Goal: Task Accomplishment & Management: Use online tool/utility

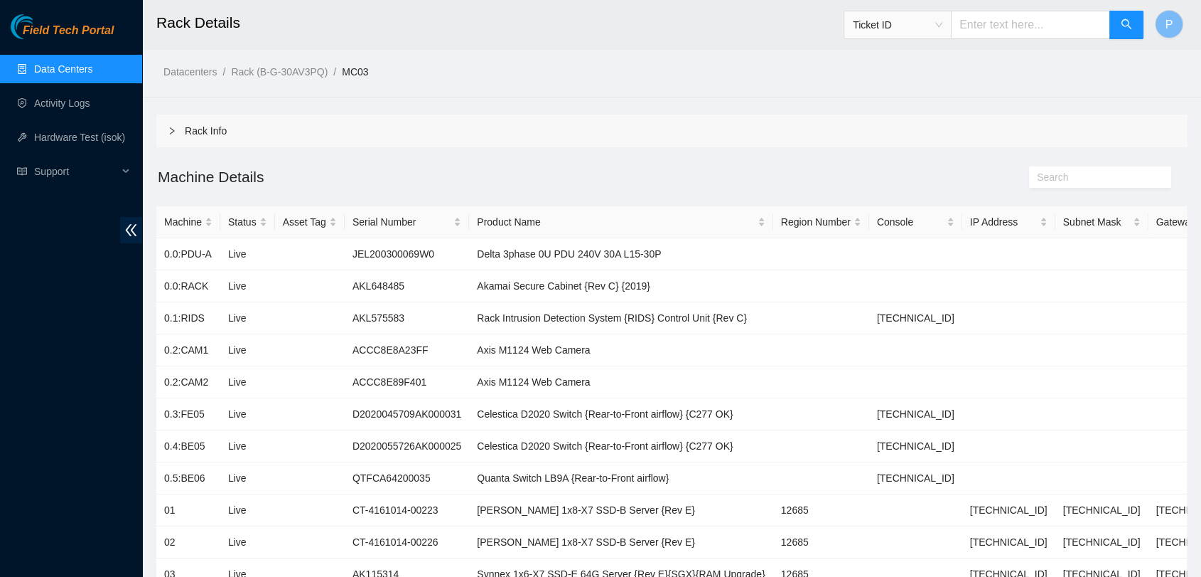
click at [92, 63] on link "Data Centers" at bounding box center [63, 68] width 58 height 11
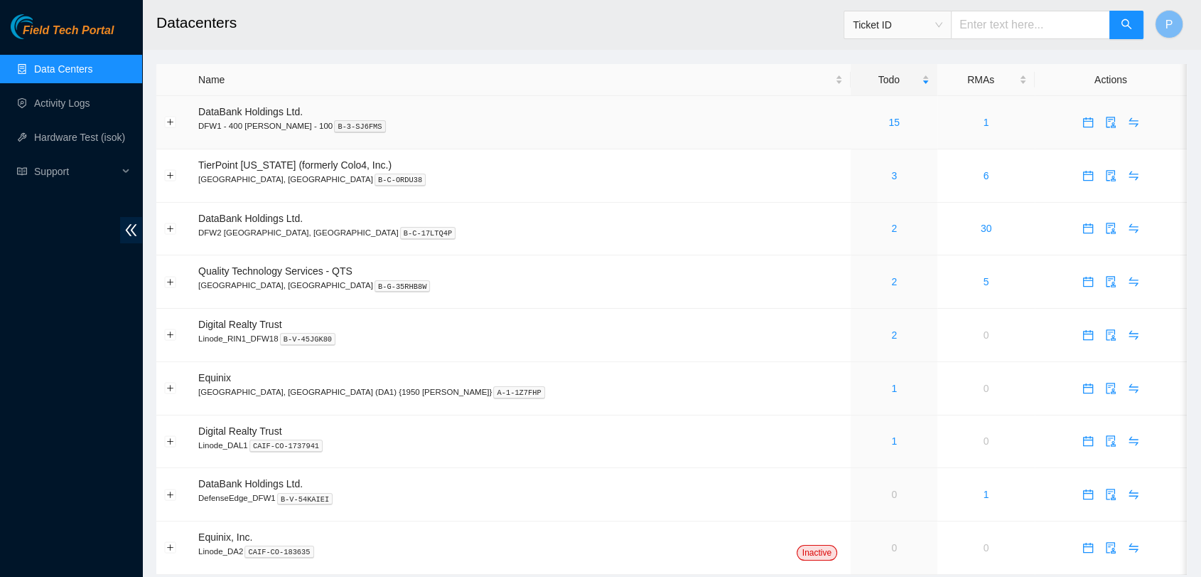
click at [851, 134] on td "15" at bounding box center [894, 122] width 87 height 53
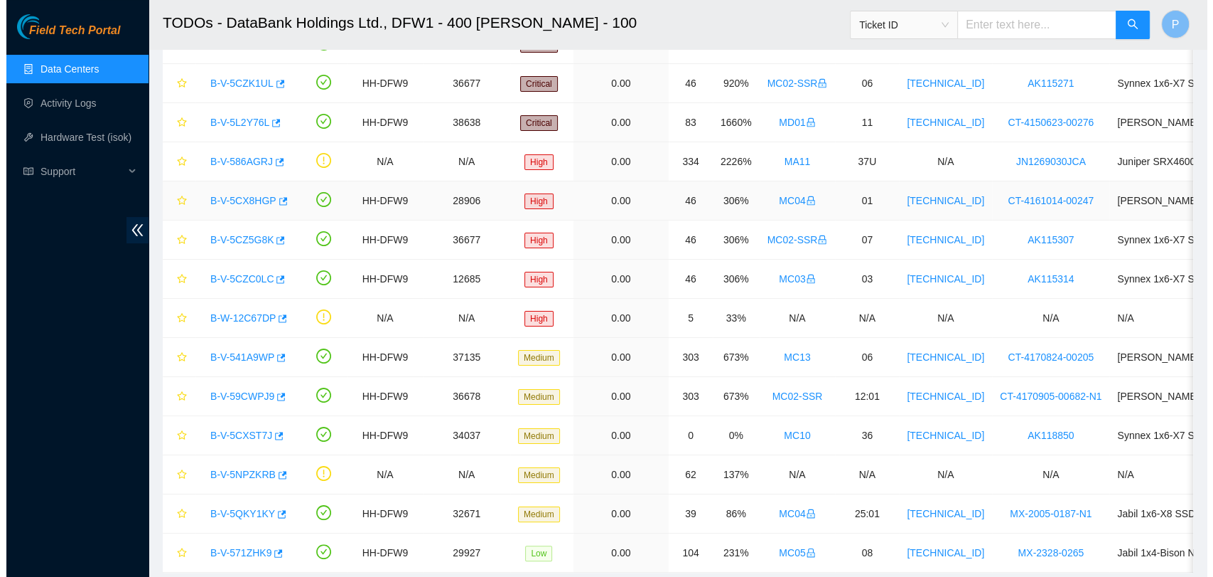
scroll to position [218, 0]
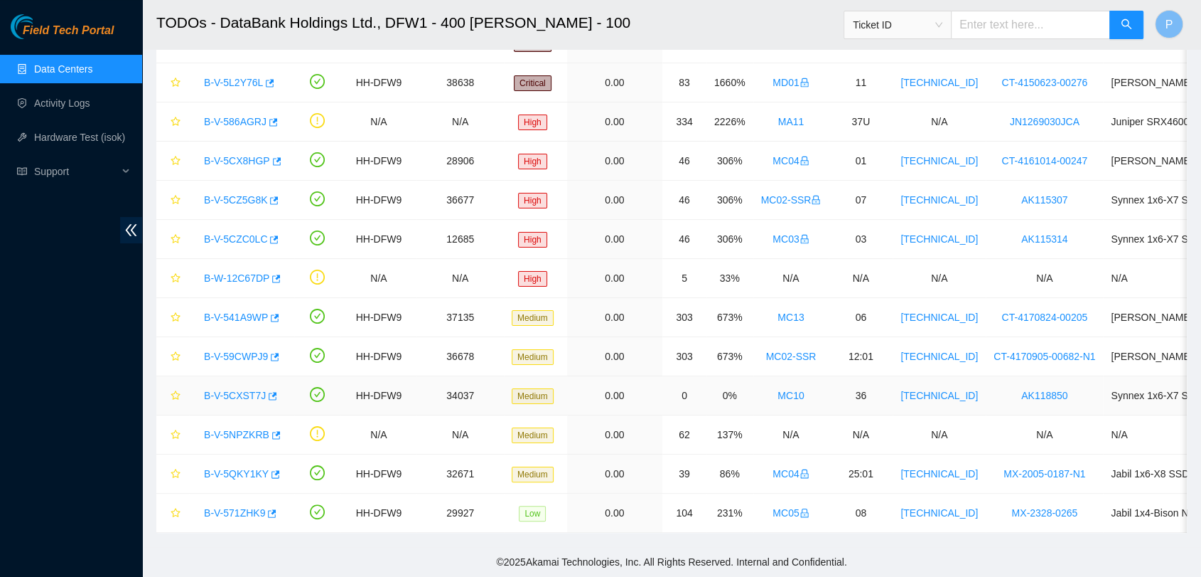
click at [233, 390] on link "B-V-5CXST7J" at bounding box center [235, 395] width 62 height 11
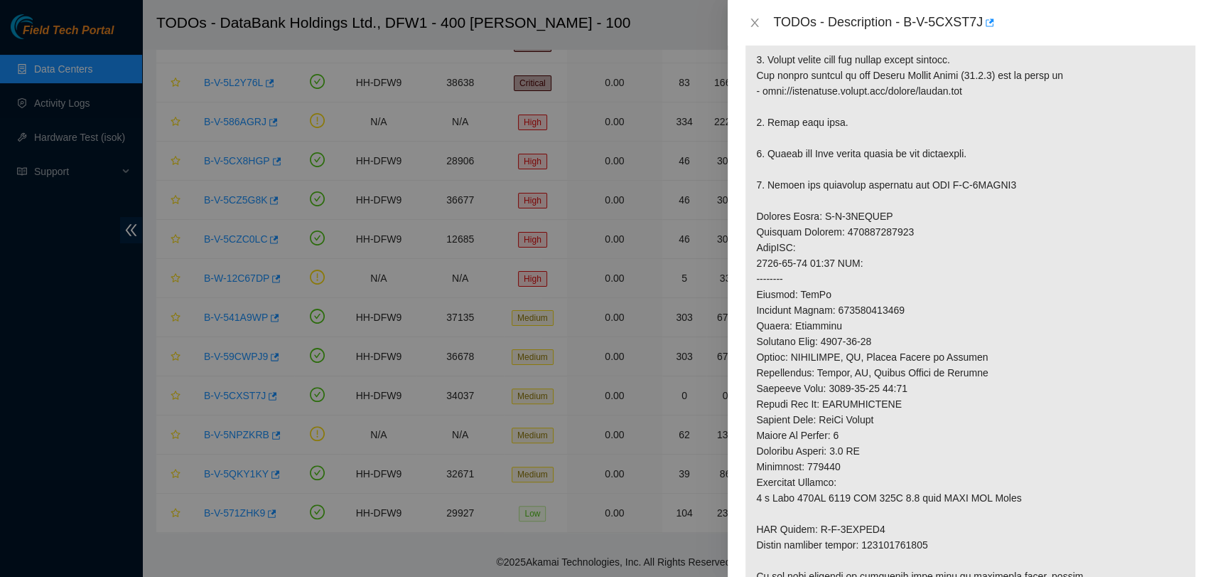
scroll to position [358, 0]
click at [873, 309] on p at bounding box center [971, 269] width 450 height 678
copy p "463470041036"
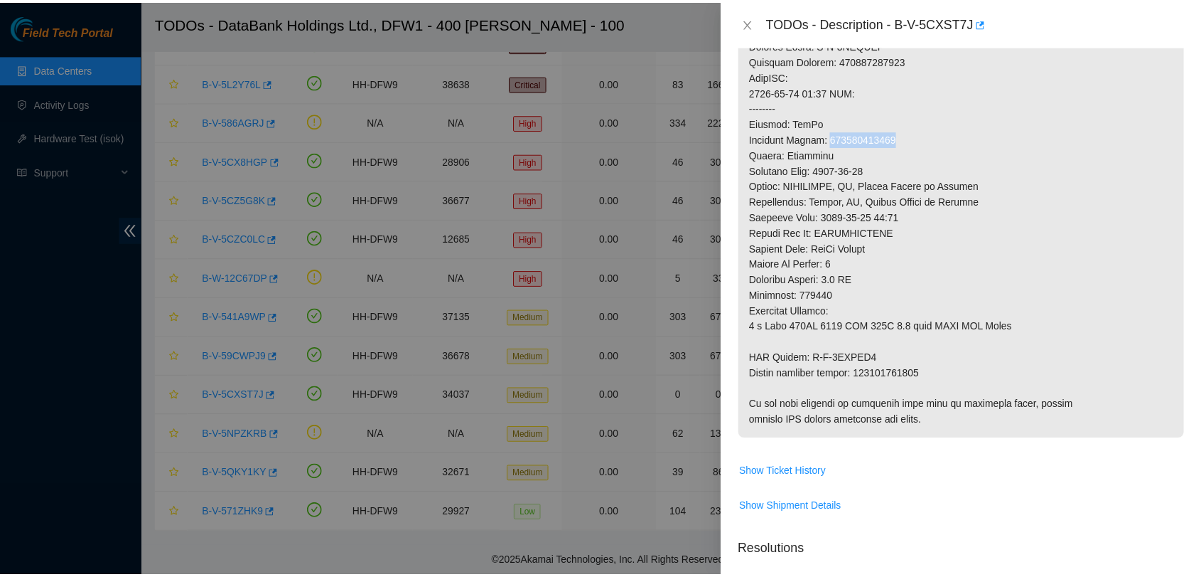
scroll to position [454, 0]
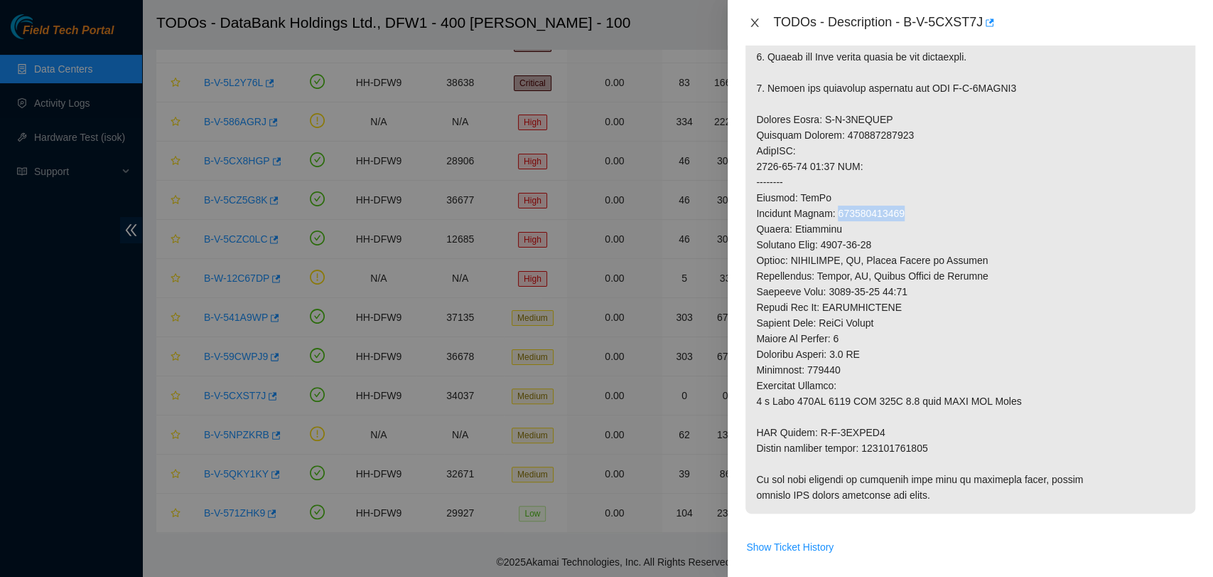
click at [754, 24] on icon "close" at bounding box center [754, 22] width 11 height 11
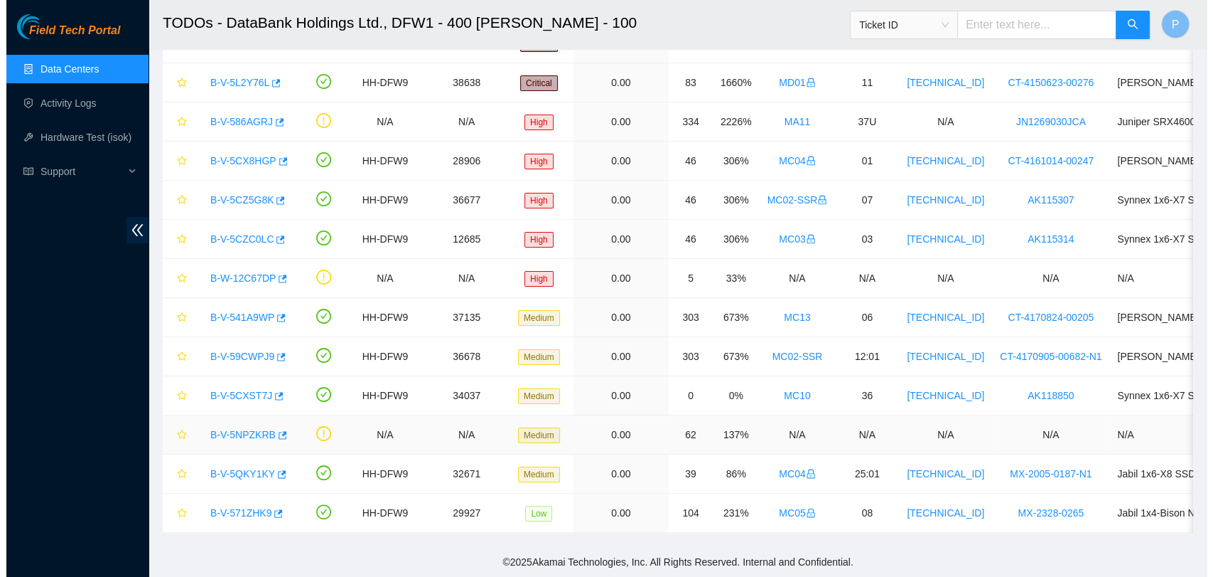
scroll to position [380, 0]
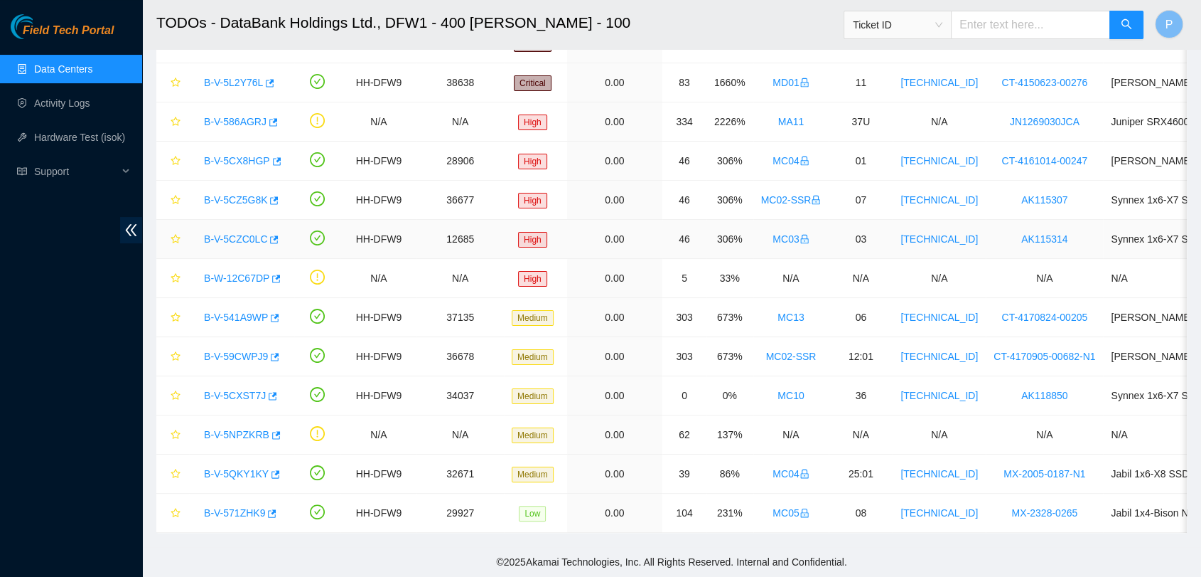
click at [232, 233] on link "B-V-5CZC0LC" at bounding box center [235, 238] width 63 height 11
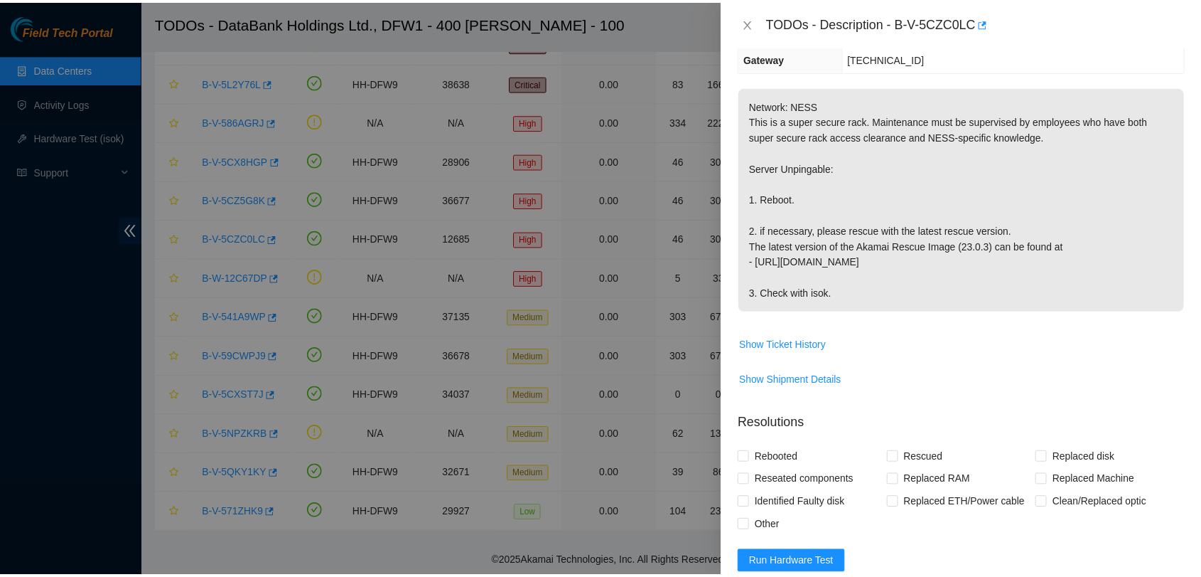
scroll to position [0, 0]
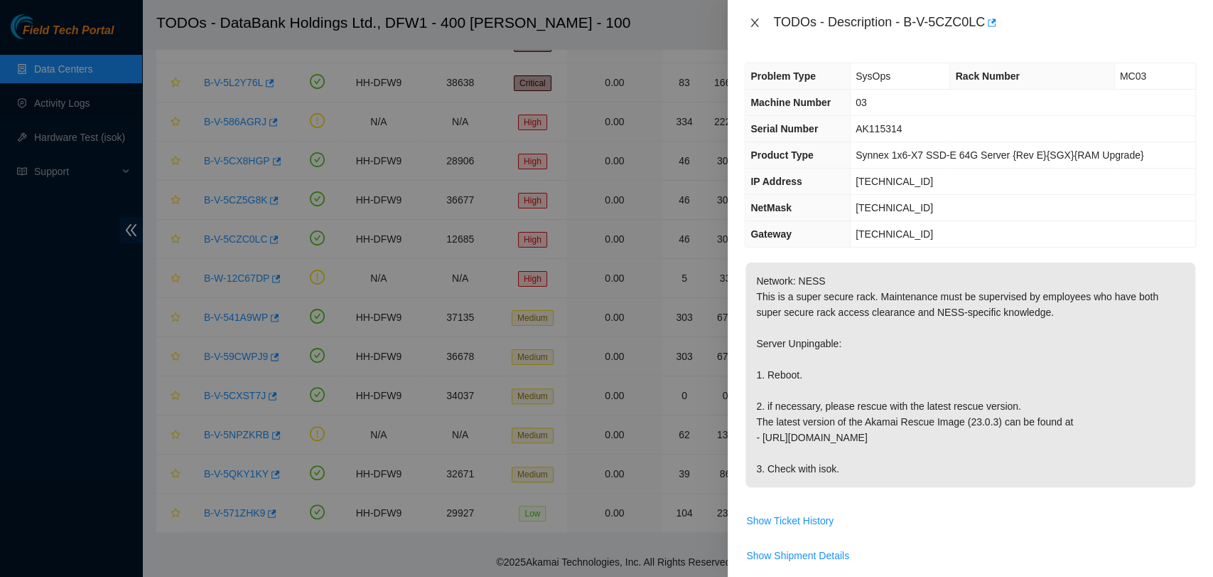
drag, startPoint x: 754, startPoint y: 31, endPoint x: 753, endPoint y: 23, distance: 7.9
click at [753, 23] on div "TODOs - Description - B-V-5CZC0LC" at bounding box center [970, 22] width 451 height 23
click at [753, 23] on icon "close" at bounding box center [754, 22] width 11 height 11
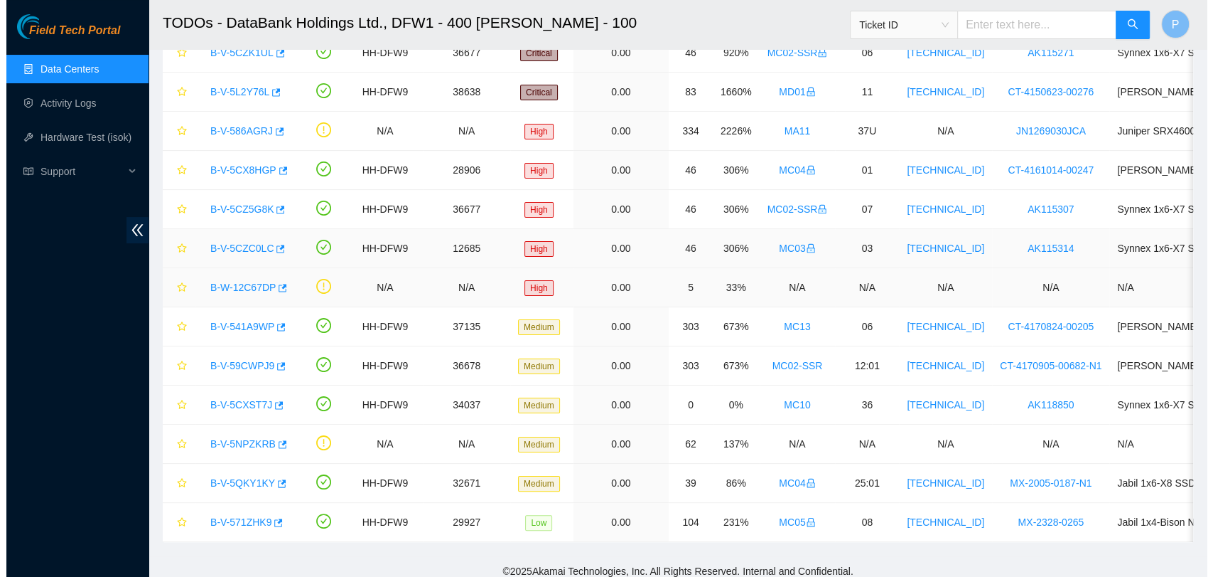
scroll to position [208, 0]
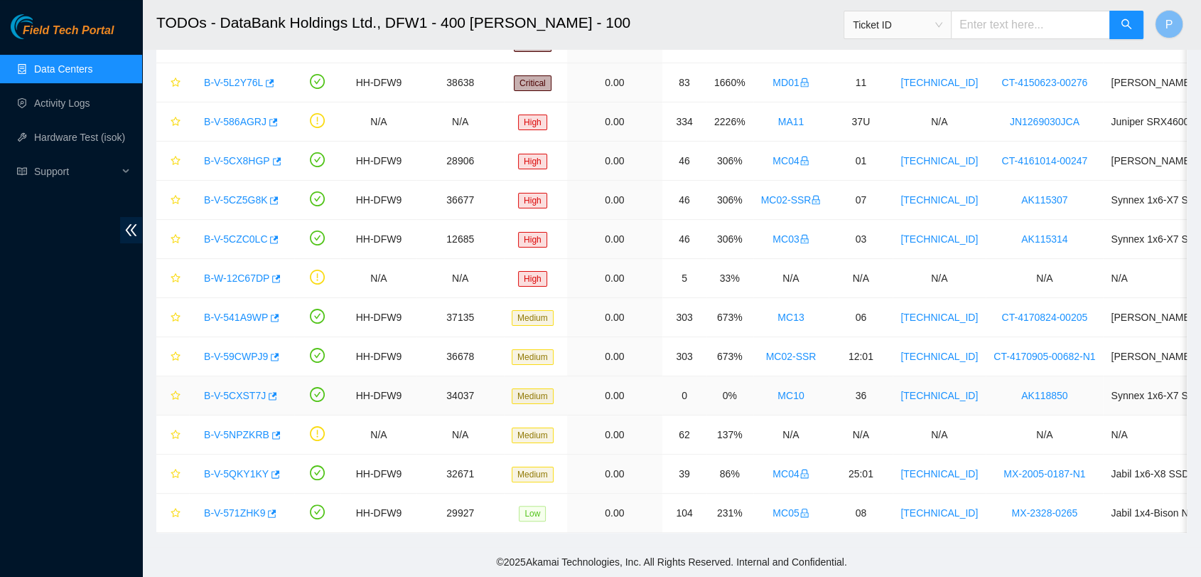
click at [227, 392] on link "B-V-5CXST7J" at bounding box center [235, 395] width 62 height 11
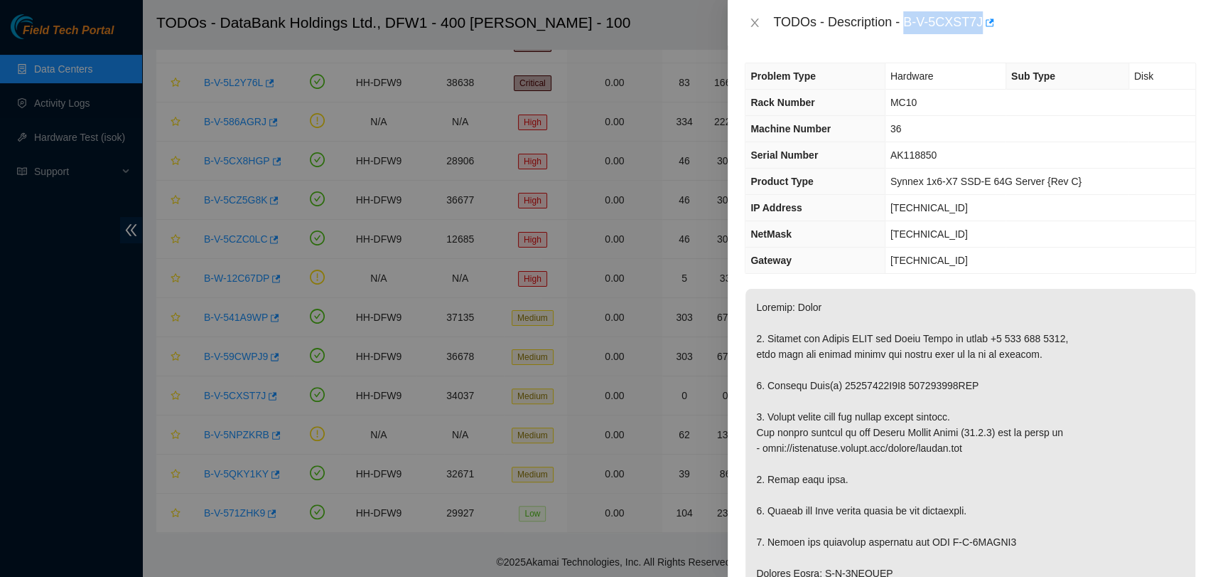
drag, startPoint x: 904, startPoint y: 17, endPoint x: 977, endPoint y: 21, distance: 73.3
click at [977, 21] on div "TODOs - Description - B-V-5CXST7J" at bounding box center [984, 22] width 423 height 23
copy div "B-V-5CXST7J"
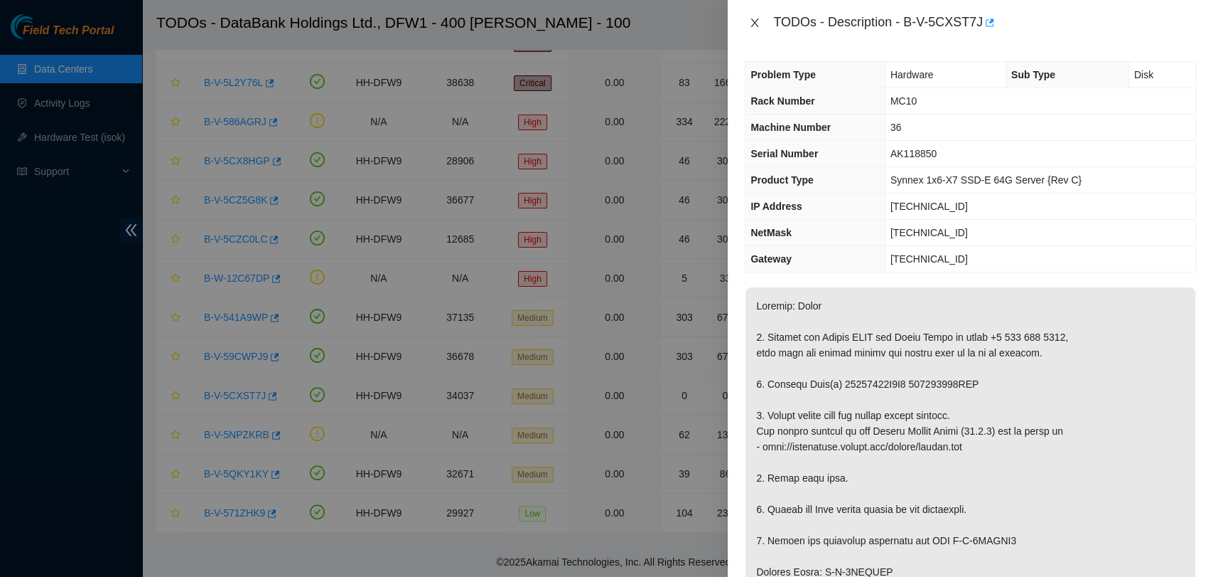
click at [756, 21] on icon "close" at bounding box center [754, 22] width 11 height 11
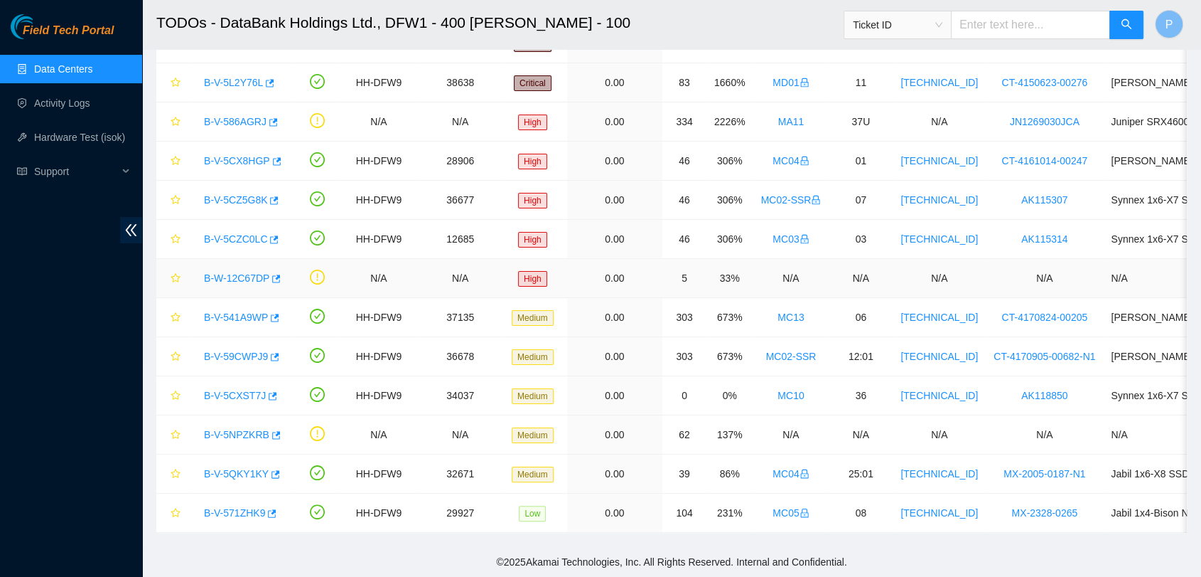
click at [247, 272] on link "B-W-12C67DP" at bounding box center [236, 277] width 65 height 11
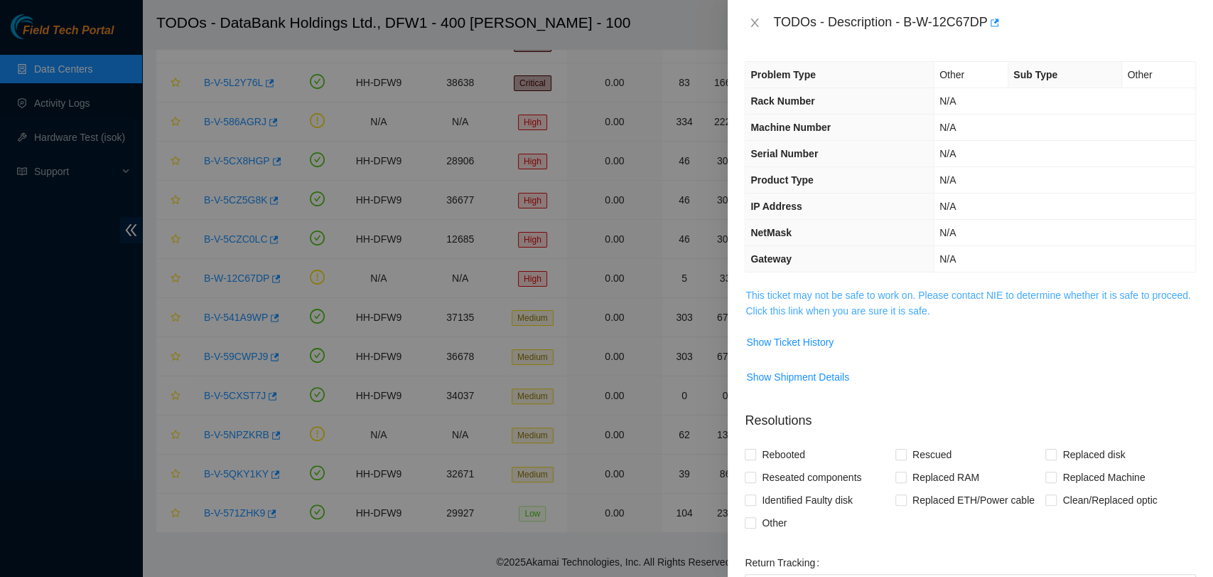
click at [883, 308] on link "This ticket may not be safe to work on. Please contact NIE to determine whether…" at bounding box center [968, 302] width 445 height 27
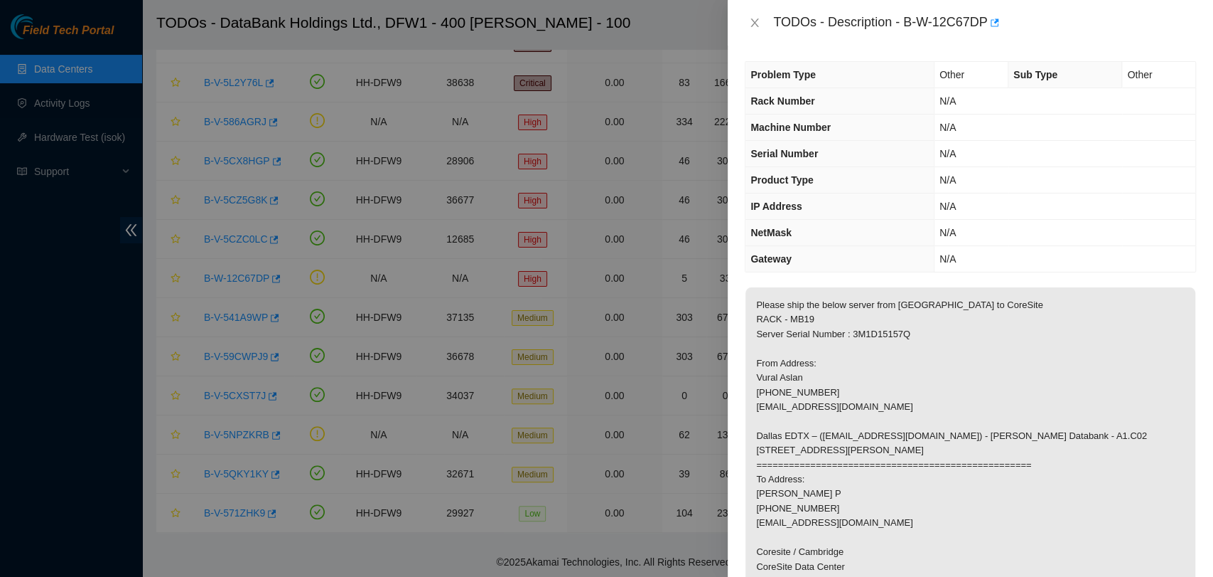
click at [751, 12] on div "TODOs - Description - B-W-12C67DP" at bounding box center [970, 22] width 451 height 23
click at [754, 15] on div "TODOs - Description - B-W-12C67DP" at bounding box center [970, 22] width 451 height 23
click at [754, 18] on icon "close" at bounding box center [754, 22] width 11 height 11
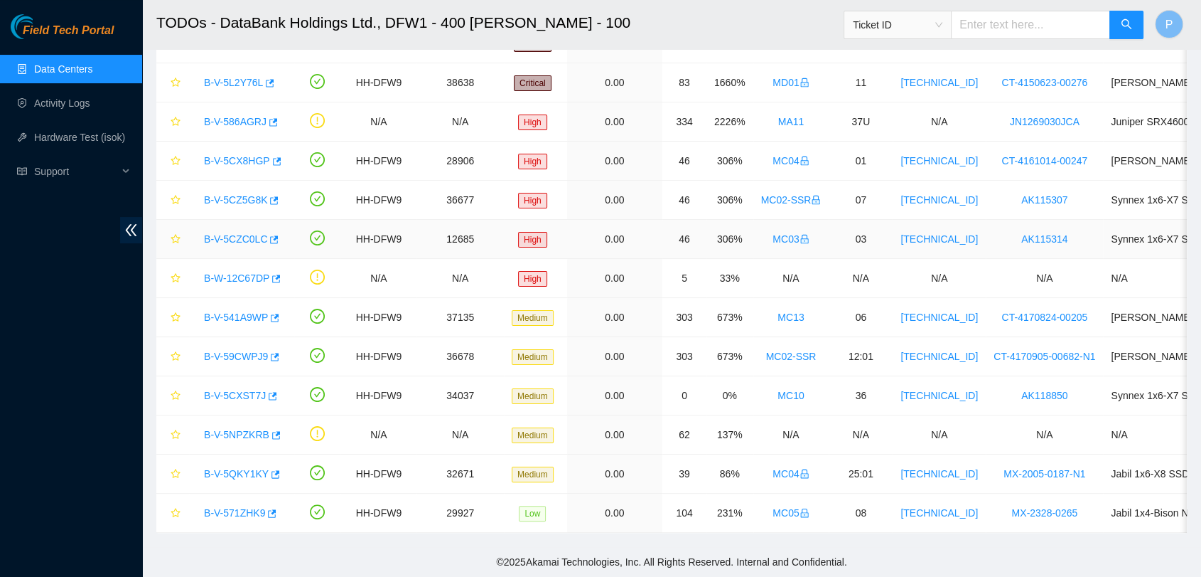
click at [227, 235] on link "B-V-5CZC0LC" at bounding box center [235, 238] width 63 height 11
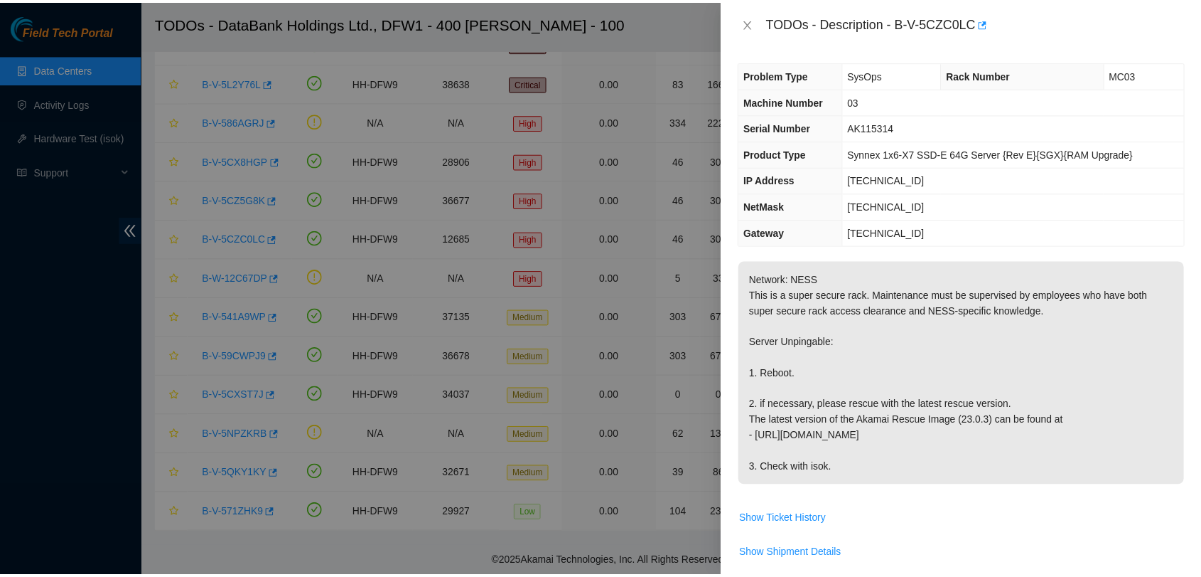
scroll to position [404, 0]
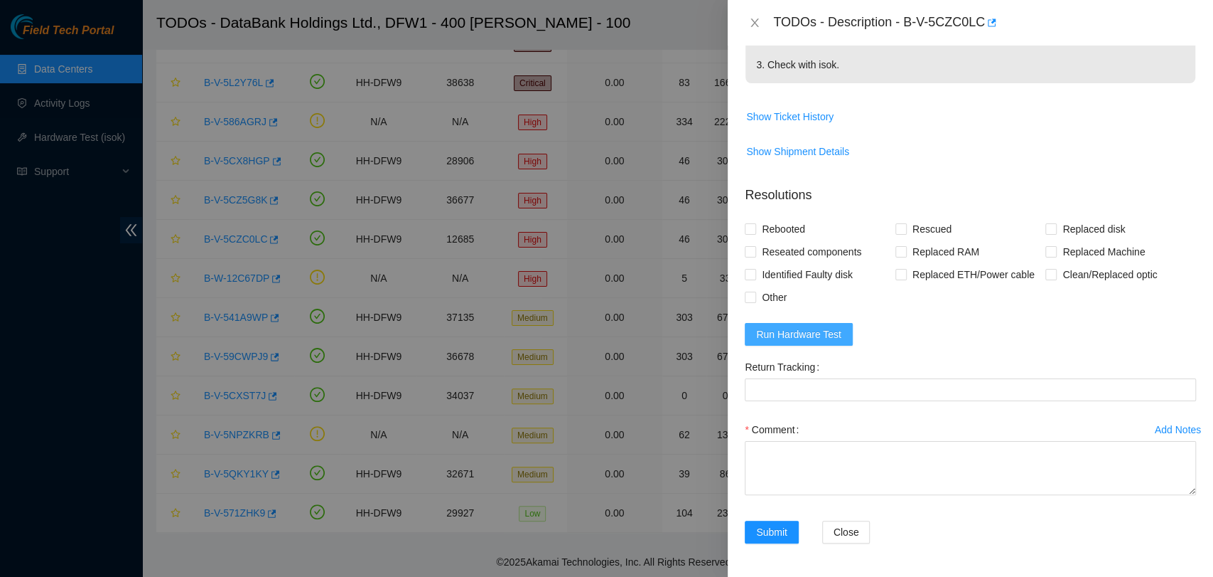
click at [813, 326] on span "Run Hardware Test" at bounding box center [798, 334] width 85 height 16
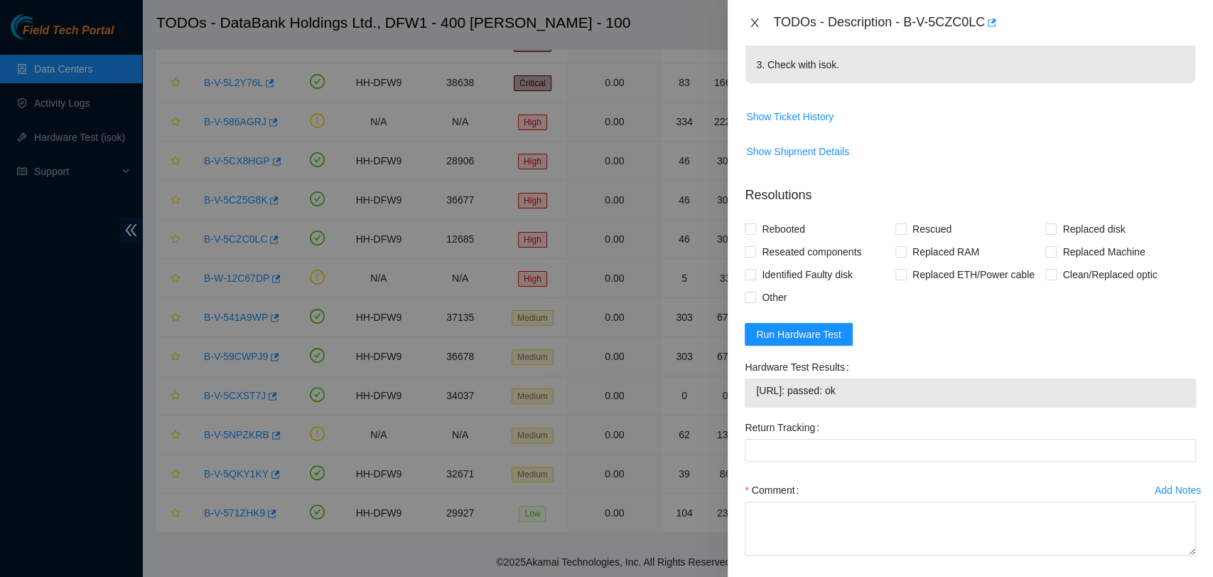
click at [748, 24] on button "Close" at bounding box center [755, 23] width 20 height 14
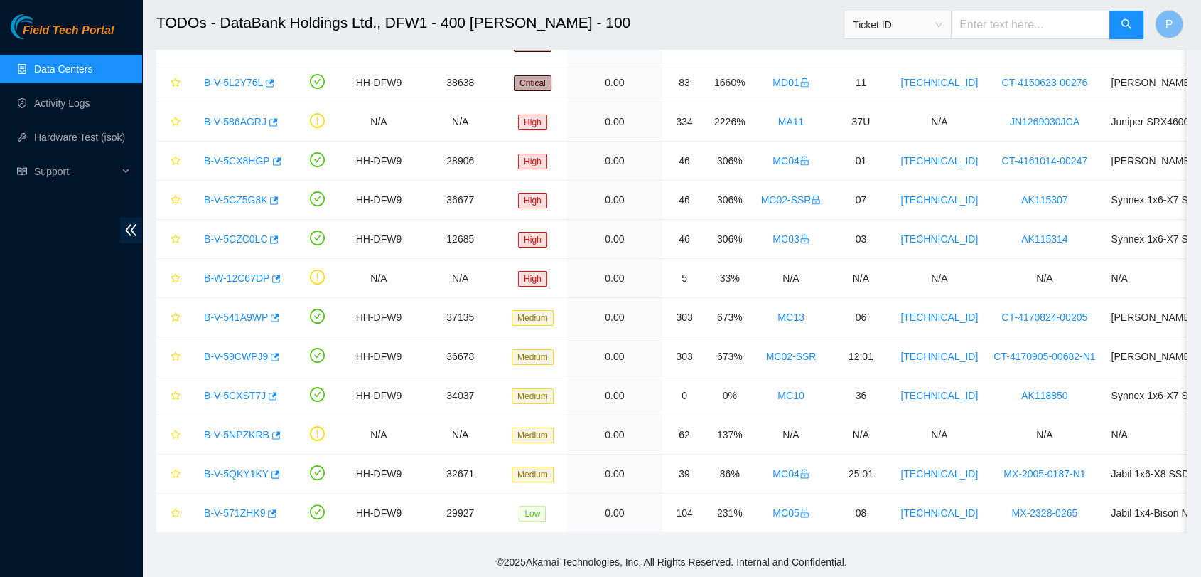
scroll to position [380, 0]
